Goal: Information Seeking & Learning: Check status

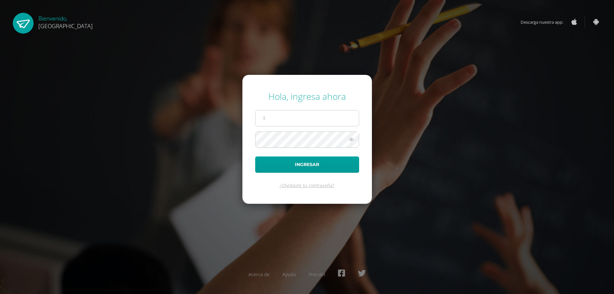
click at [276, 117] on input "l" at bounding box center [307, 118] width 103 height 16
type input "licdasolorzanopinituj@gmail.com"
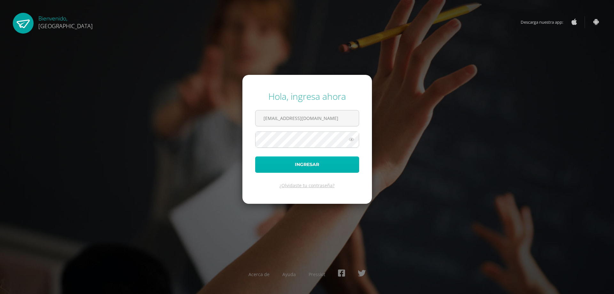
click at [293, 164] on button "Ingresar" at bounding box center [307, 164] width 104 height 16
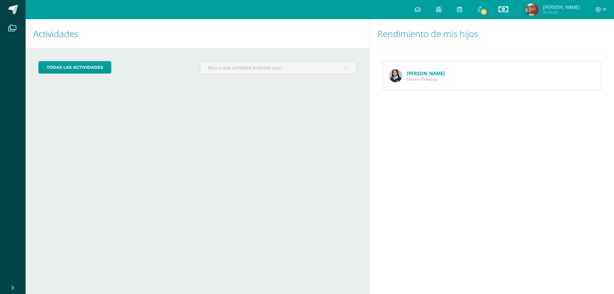
click at [501, 10] on icon at bounding box center [504, 9] width 10 height 8
click at [499, 38] on link "Estado de cuenta actual" at bounding box center [502, 36] width 70 height 15
click at [478, 9] on icon at bounding box center [480, 9] width 5 height 6
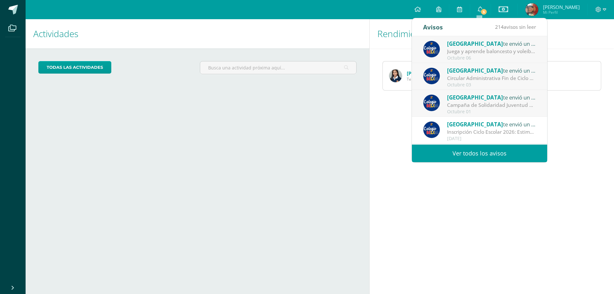
click at [468, 77] on div "Circular Administrativa Fin de Ciclo 2025: Estimados padres de familia: Esperam…" at bounding box center [491, 78] width 89 height 7
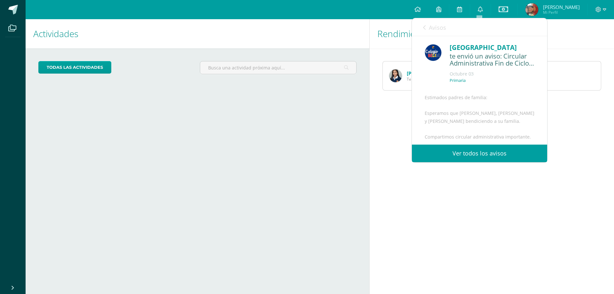
click at [474, 149] on link "Ver todos los avisos" at bounding box center [479, 154] width 135 height 18
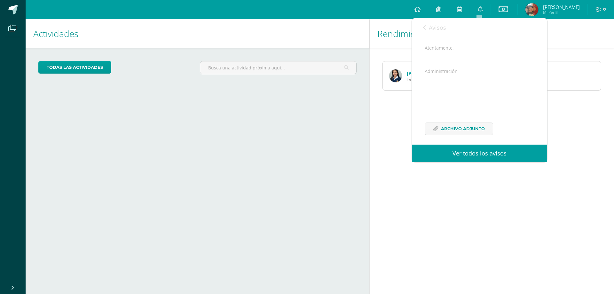
scroll to position [125, 0]
click at [458, 124] on span "Archivo Adjunto" at bounding box center [463, 124] width 44 height 12
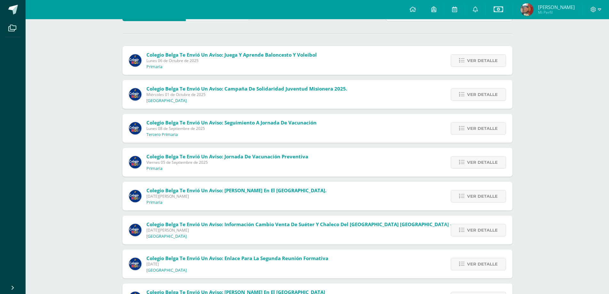
scroll to position [64, 0]
